Goal: Task Accomplishment & Management: Use online tool/utility

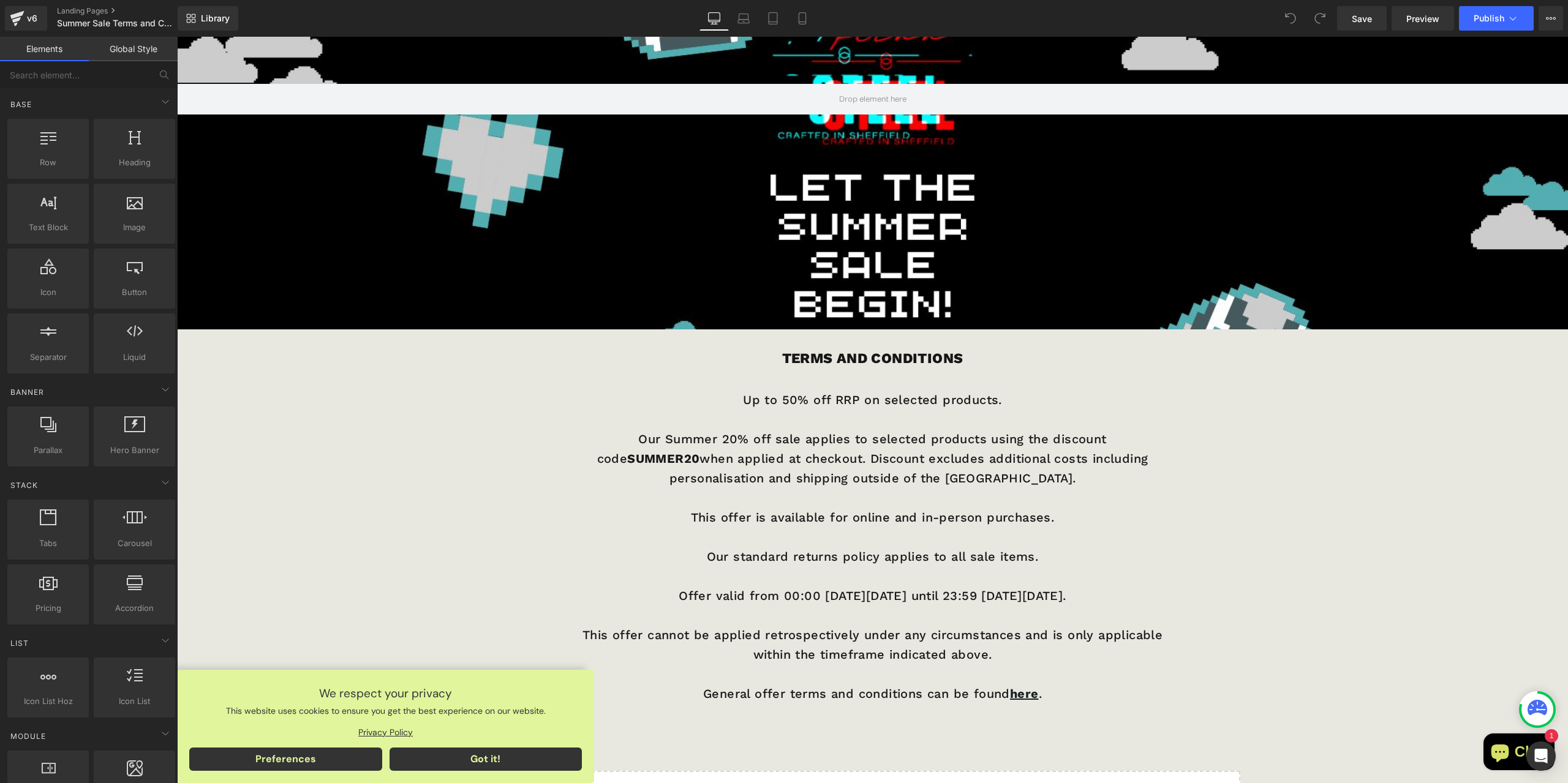
scroll to position [123, 0]
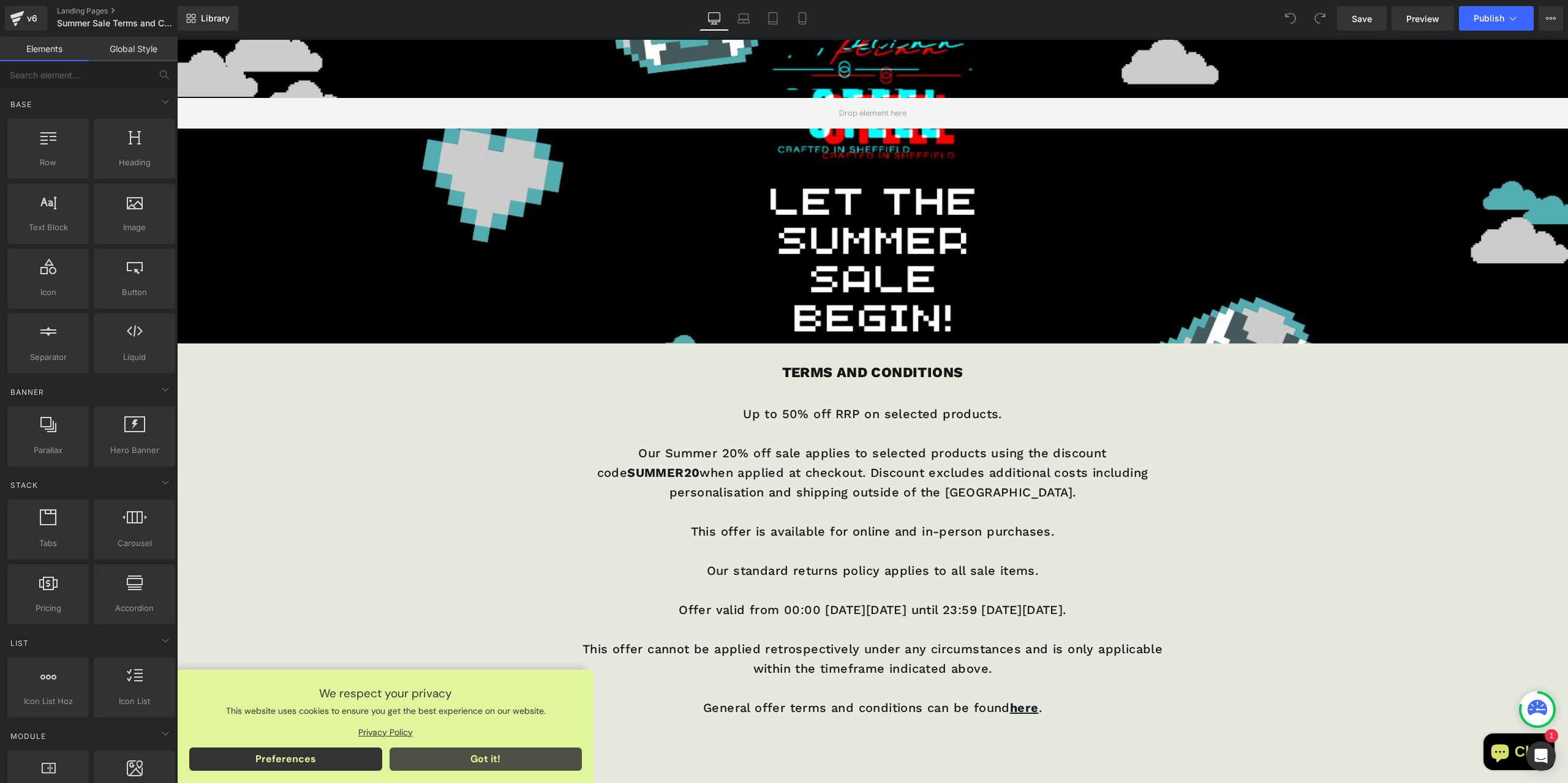
click at [471, 752] on span "Got it!" at bounding box center [486, 759] width 193 height 24
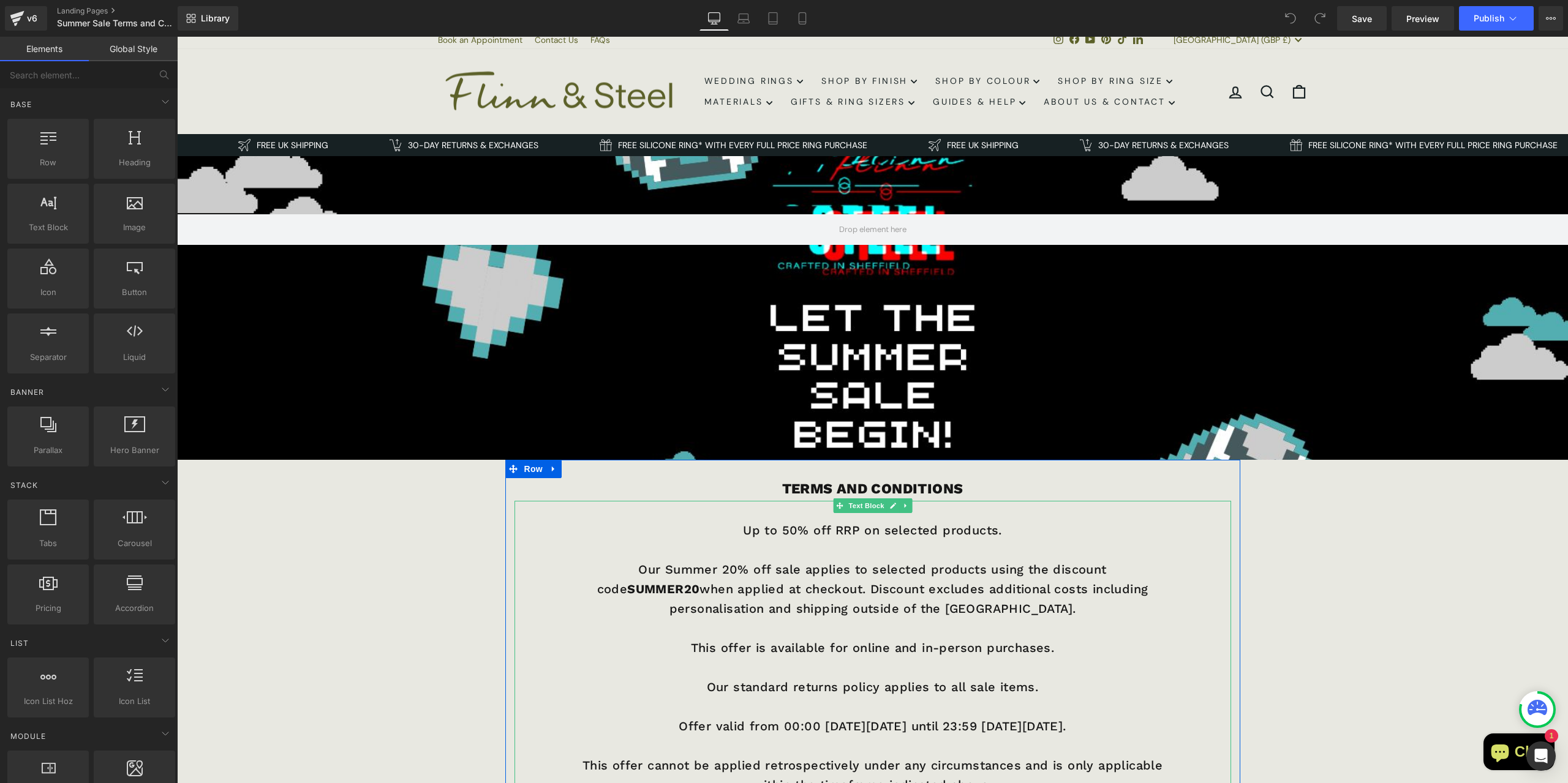
scroll to position [0, 0]
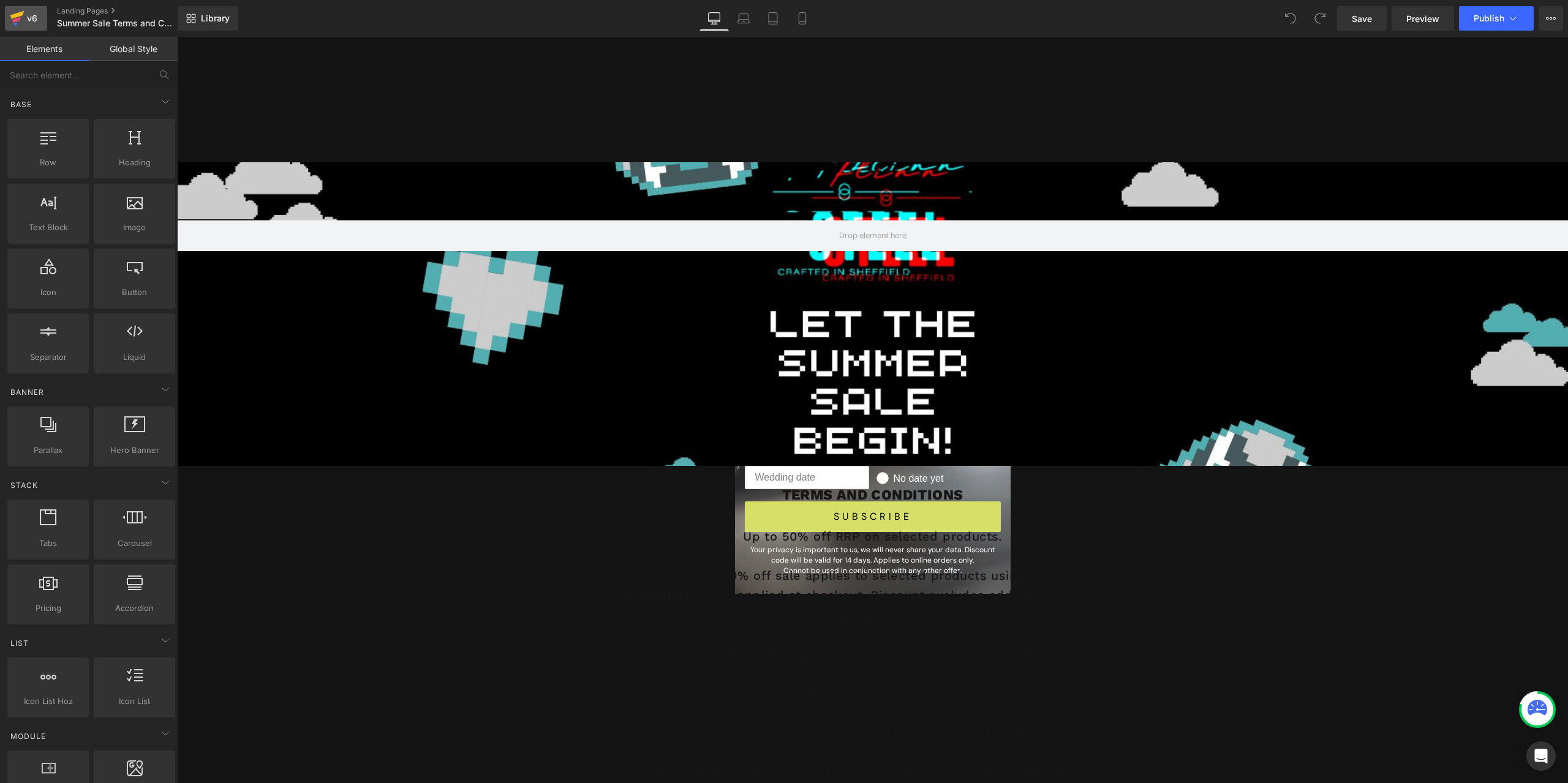
click at [12, 17] on icon at bounding box center [18, 14] width 14 height 8
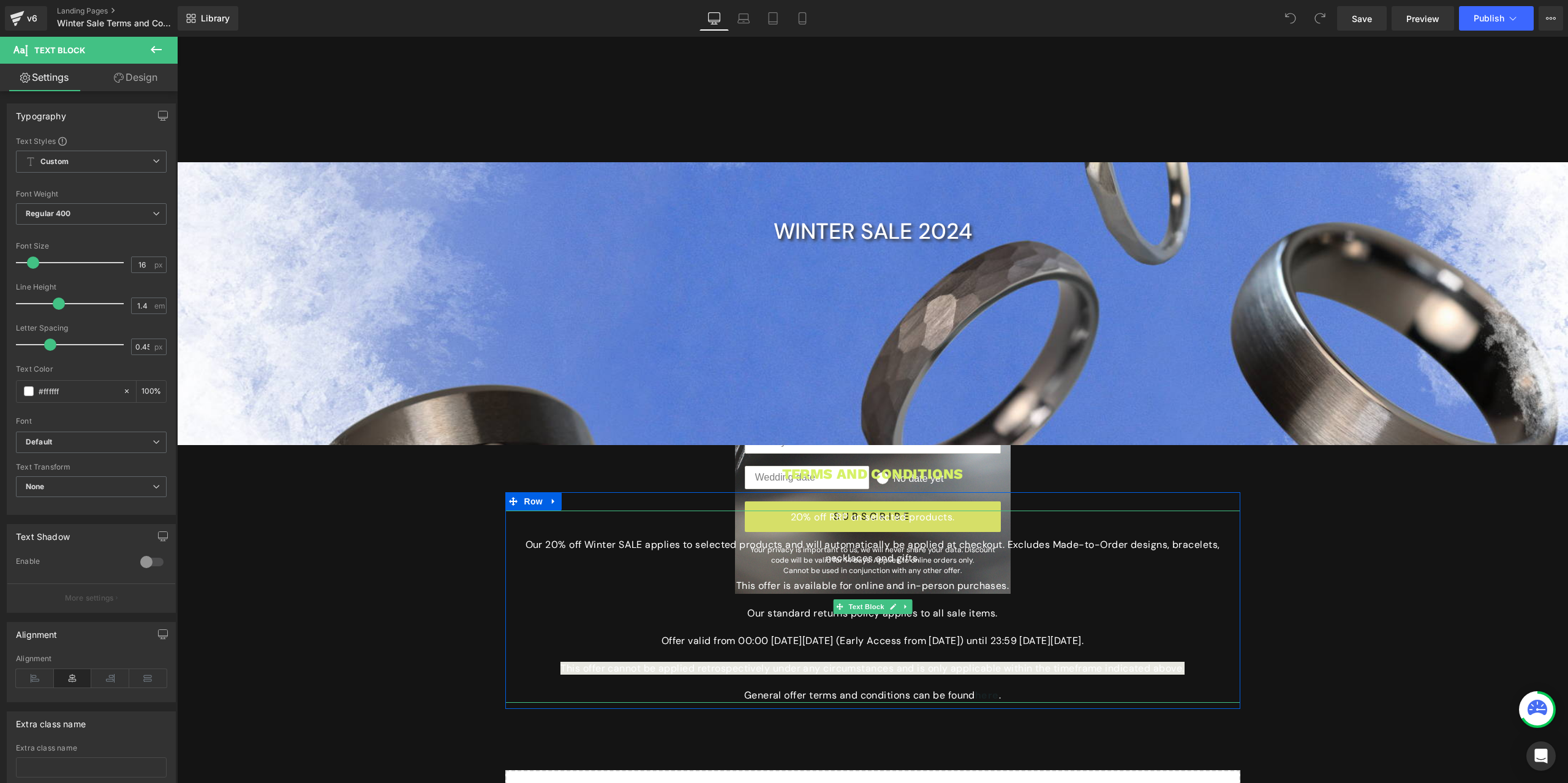
drag, startPoint x: 562, startPoint y: 545, endPoint x: 1213, endPoint y: 695, distance: 668.1
click at [1213, 695] on div "20% off RRP on selected products. Our 20% off Winter SALE applies to selected p…" at bounding box center [872, 607] width 735 height 192
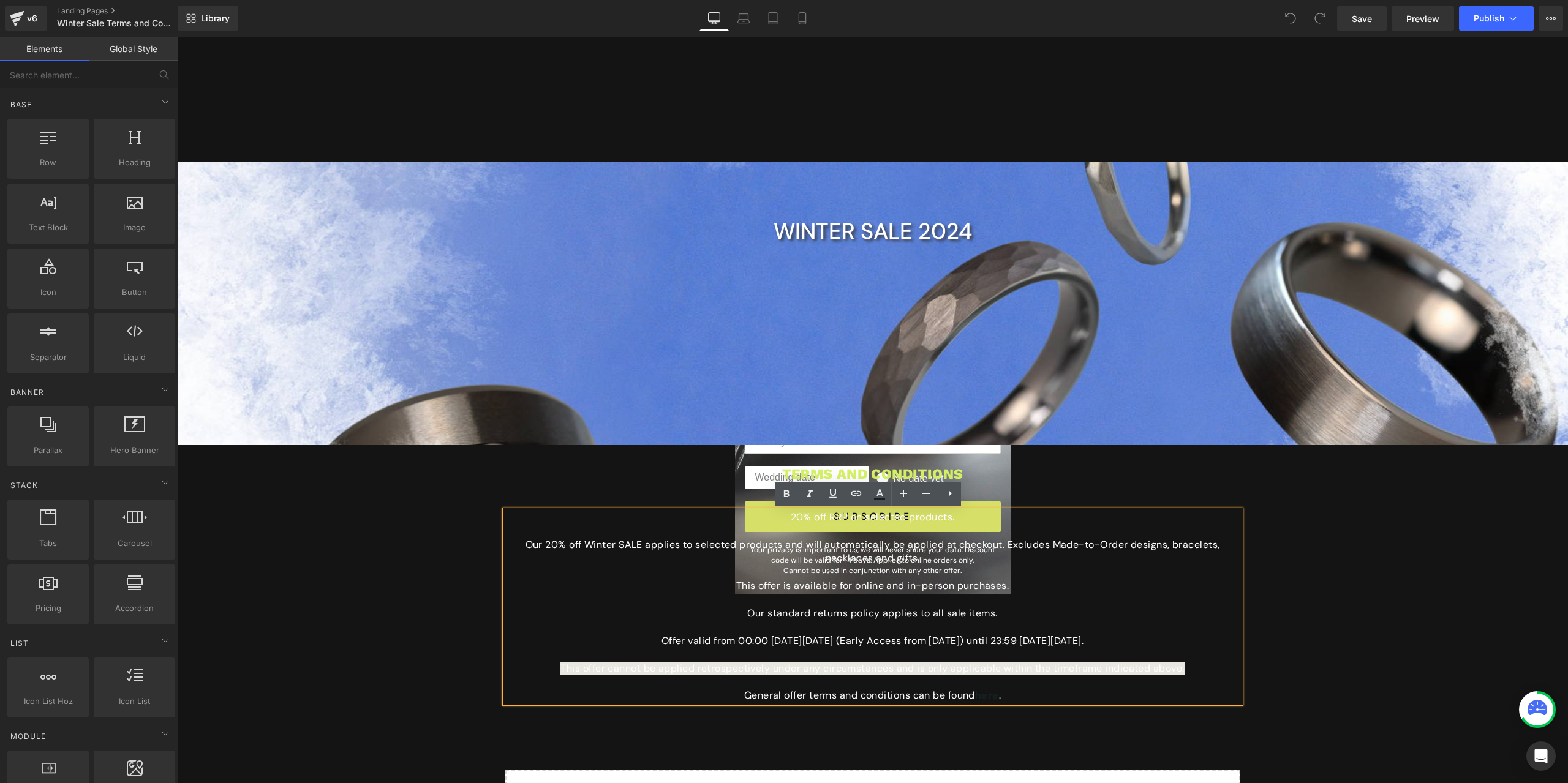
click at [1357, 667] on div "WINTER SALE 2024 Heading Hero Banner 317px TERMS AND CONDITIONS Text Block Row …" at bounding box center [872, 516] width 1391 height 707
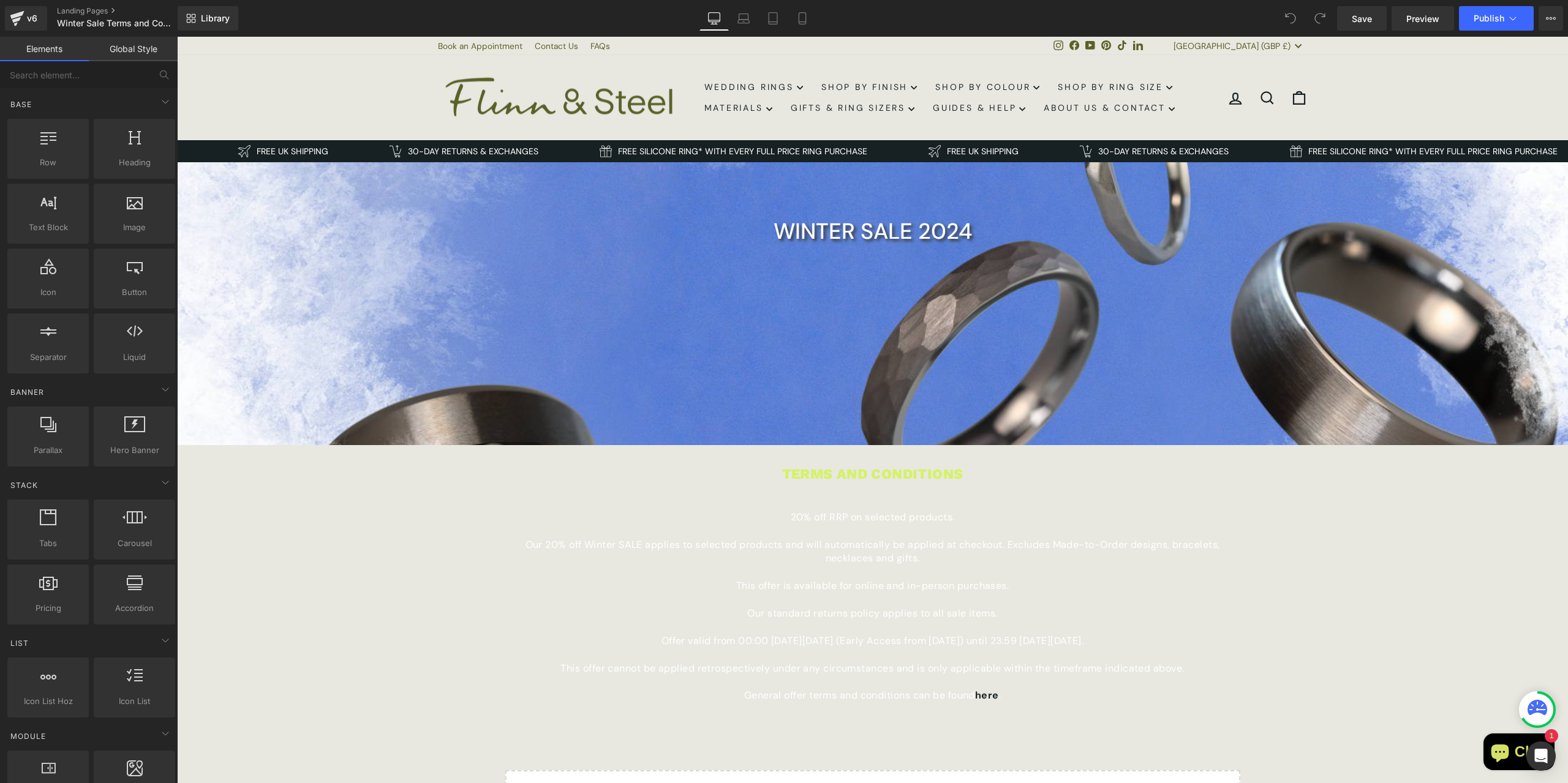
click at [1319, 541] on div "WINTER SALE 2024 Heading Hero Banner 317px TERMS AND CONDITIONS Text Block Row …" at bounding box center [872, 516] width 1391 height 707
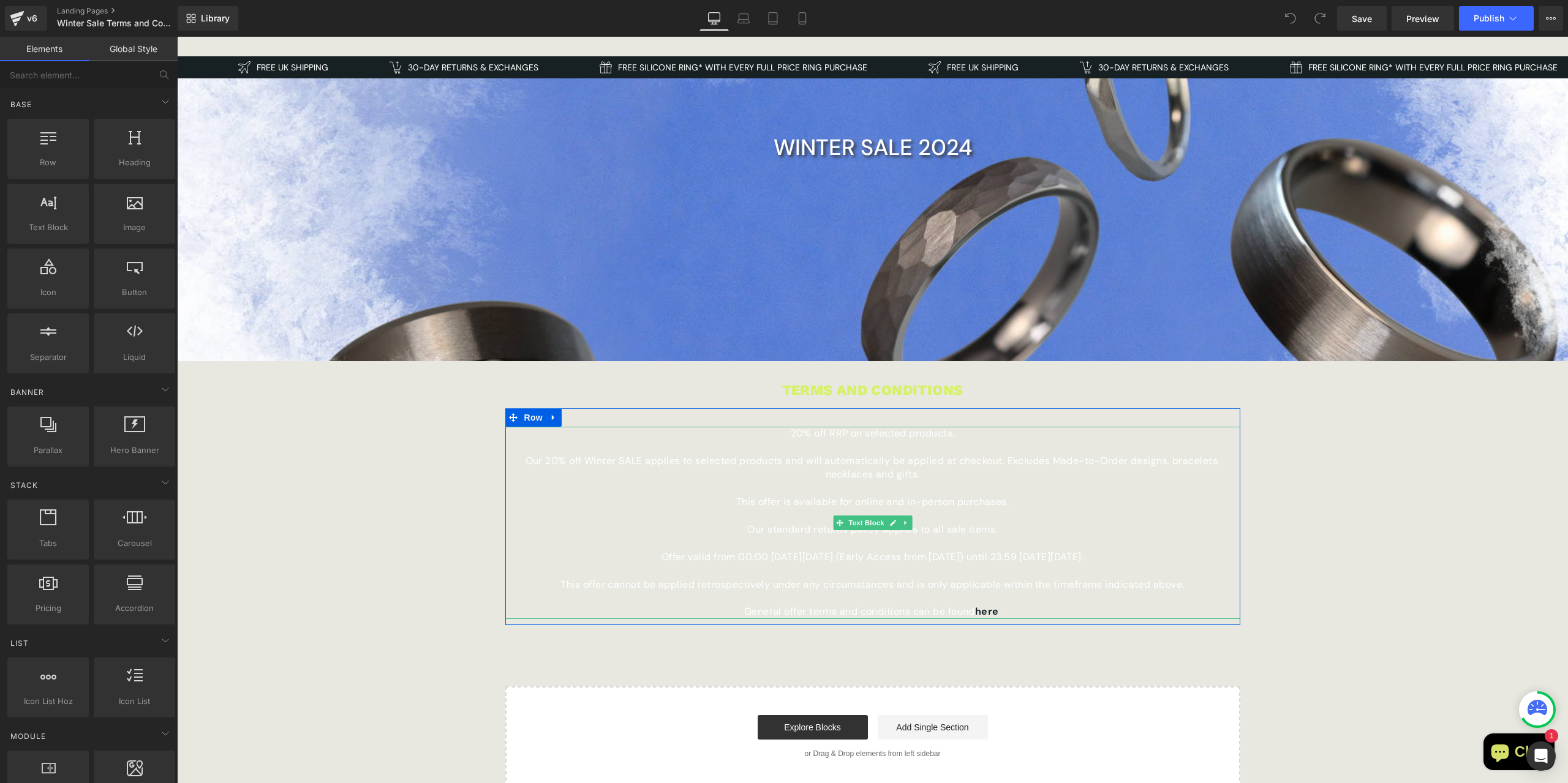
scroll to position [123, 0]
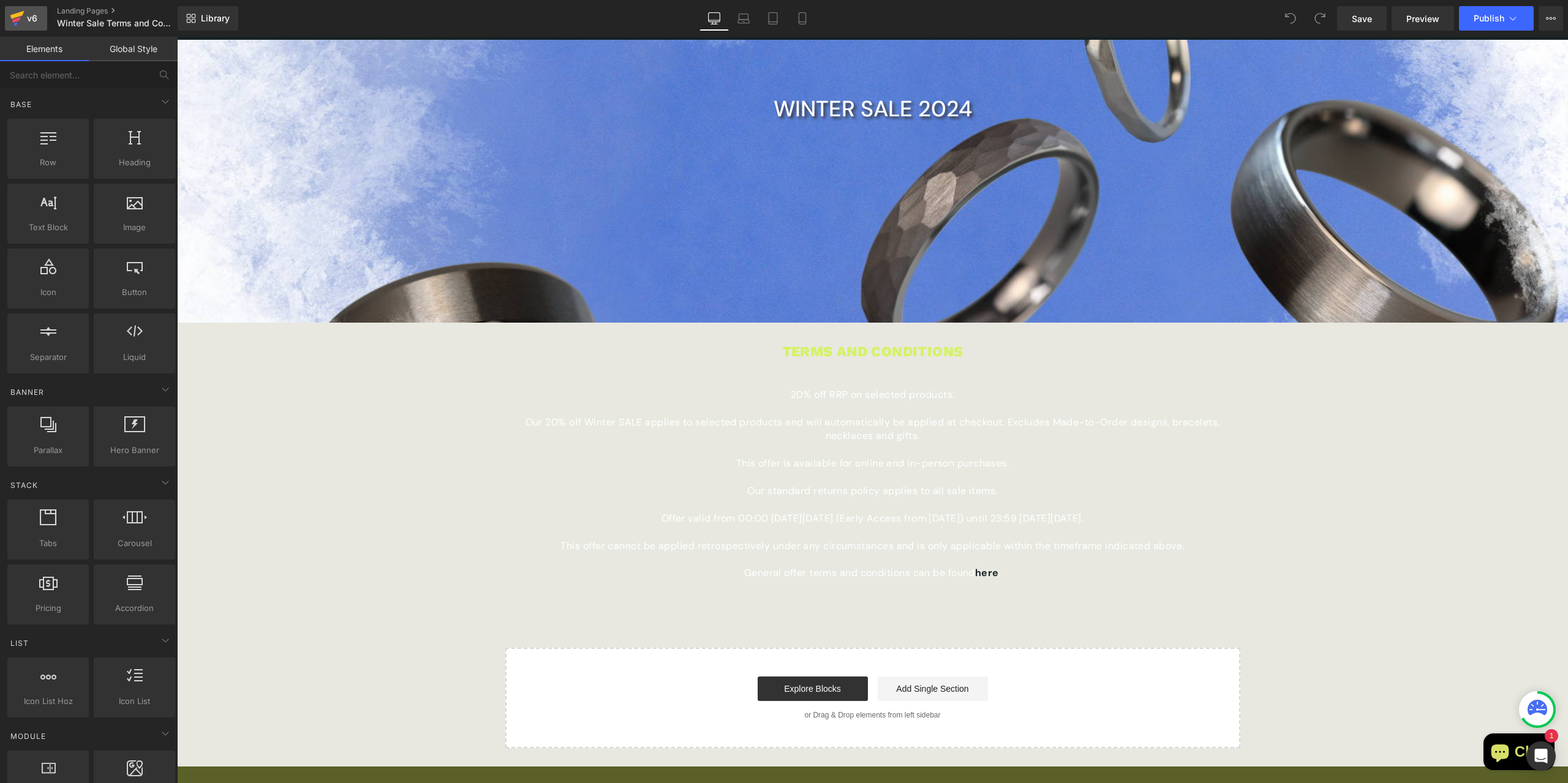
click at [11, 19] on icon at bounding box center [17, 18] width 15 height 31
